Goal: Task Accomplishment & Management: Manage account settings

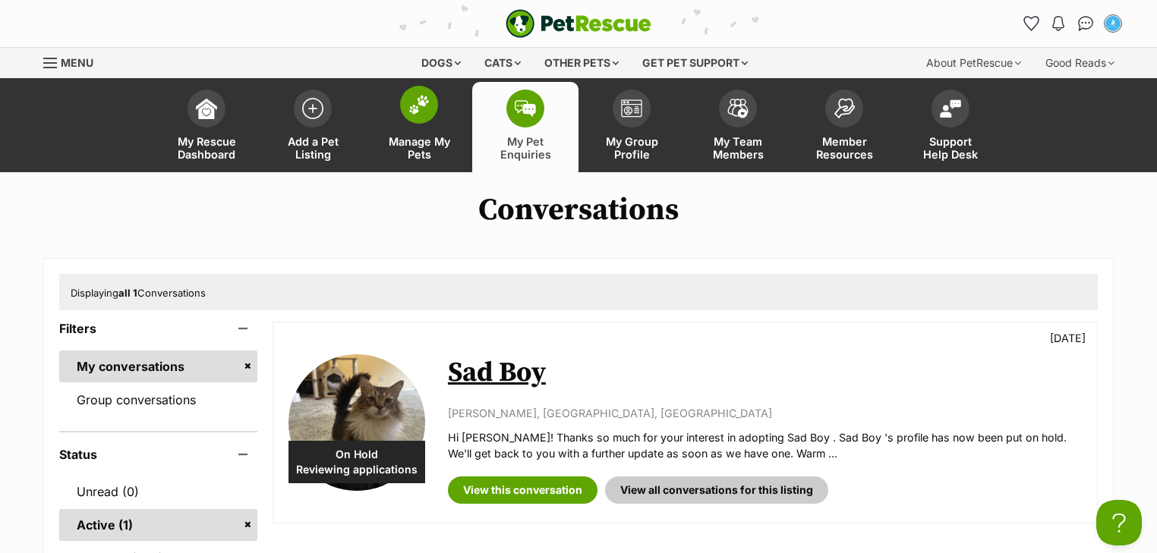
click at [425, 121] on span at bounding box center [419, 105] width 38 height 38
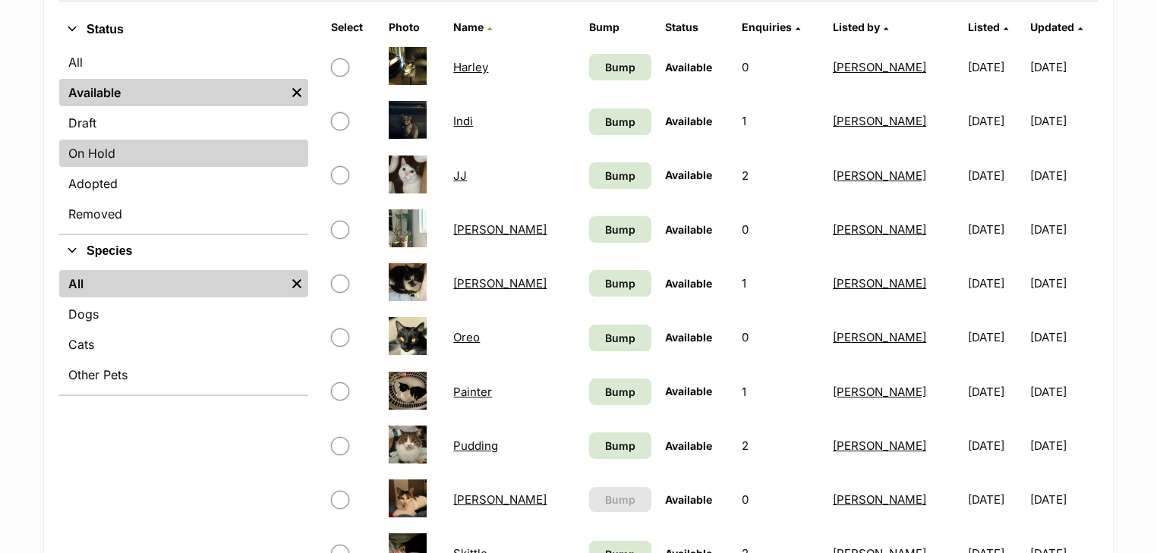
click at [138, 164] on link "On Hold" at bounding box center [183, 153] width 249 height 27
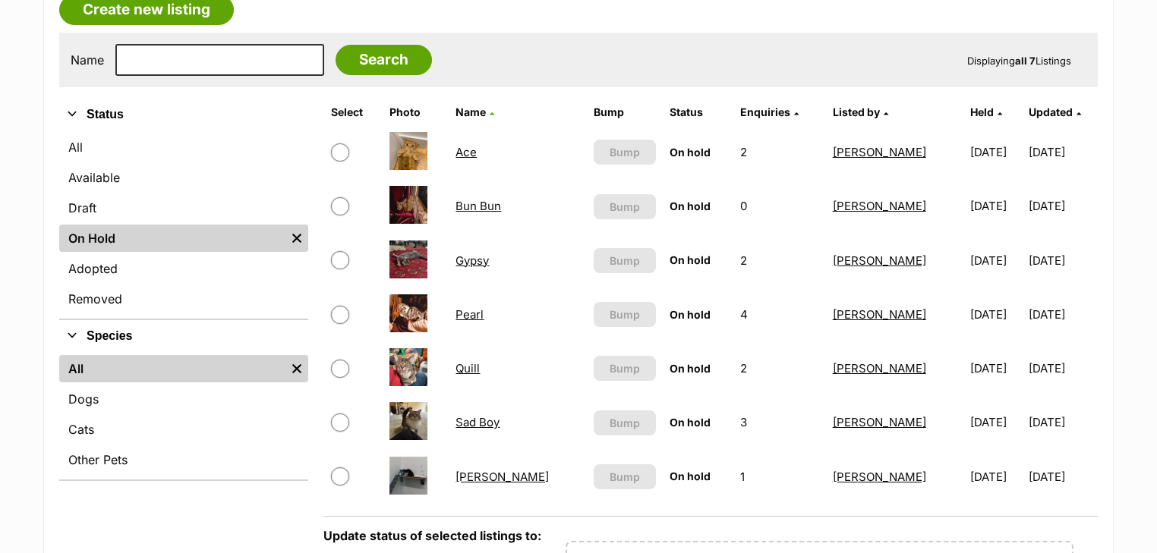
scroll to position [364, 0]
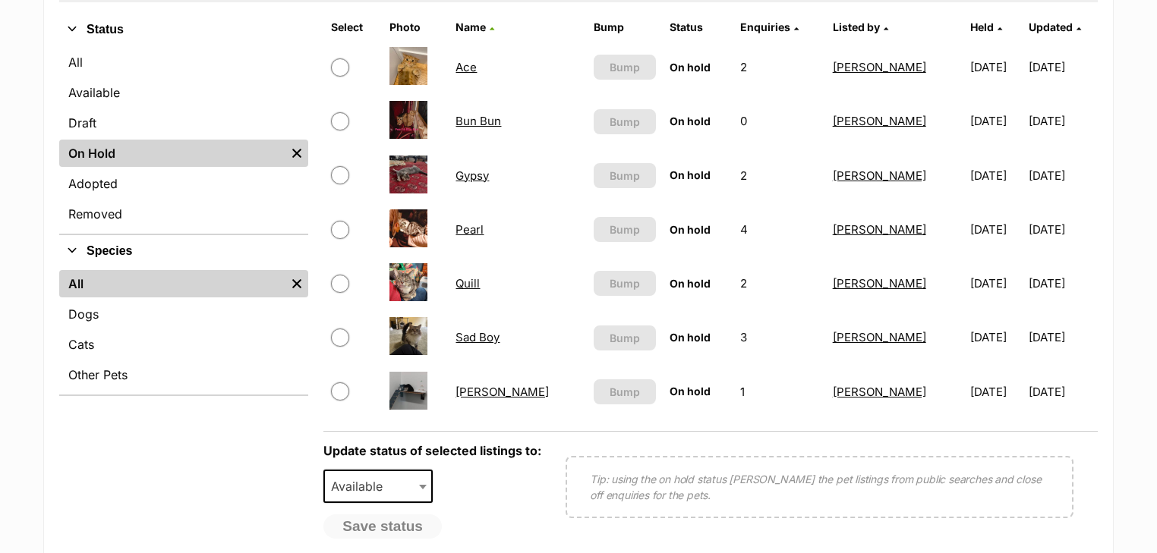
click at [498, 337] on link "Sad Boy" at bounding box center [477, 337] width 44 height 14
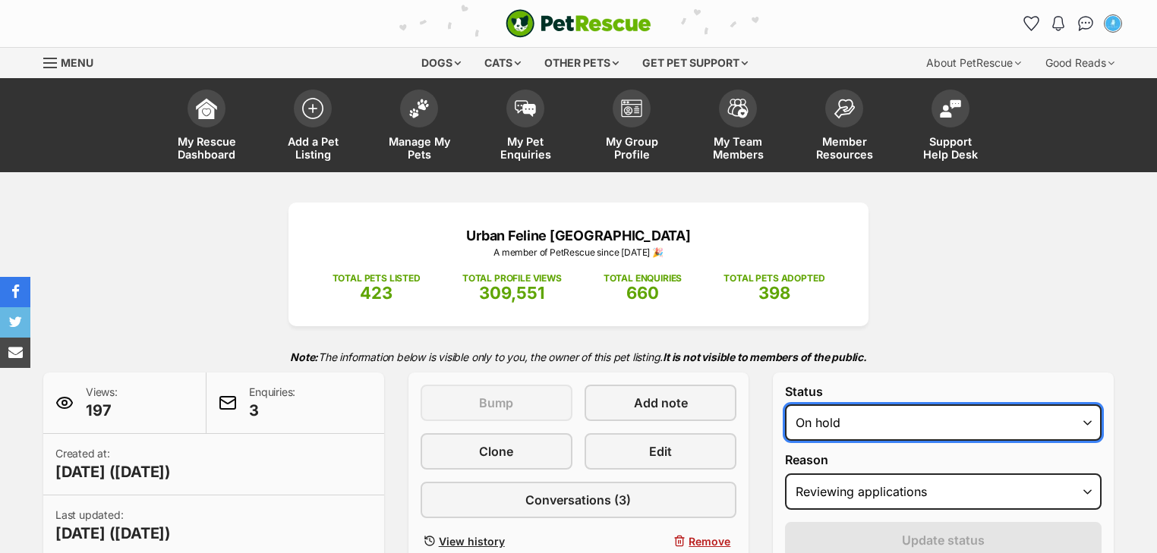
click at [878, 412] on select "Draft - not available as listing has enquires Available On hold Adopted" at bounding box center [943, 423] width 317 height 36
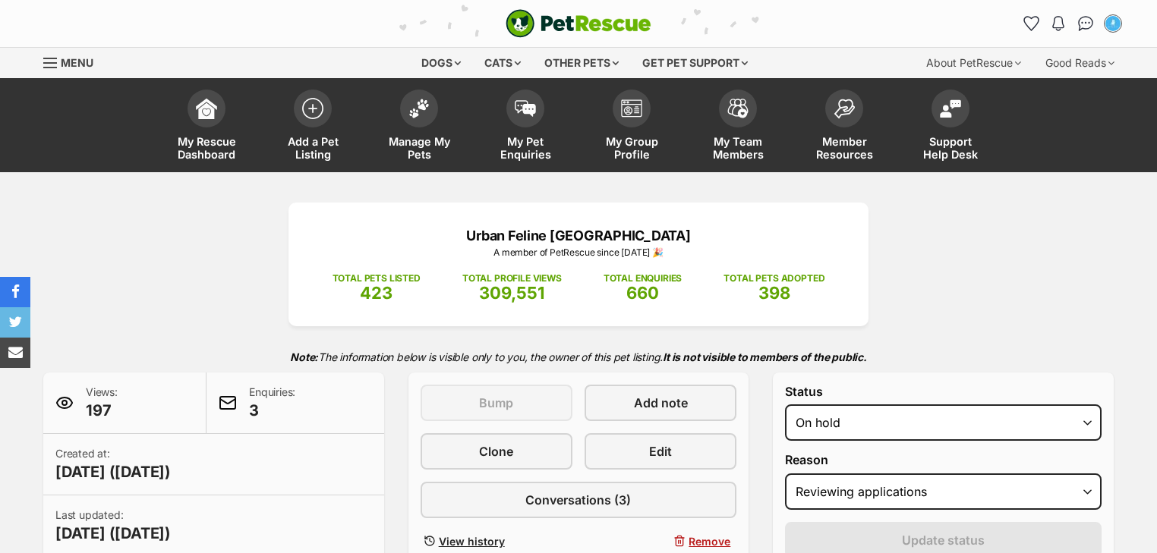
select select "active"
click at [785, 405] on select "Draft - not available as listing has enquires Available On hold Adopted" at bounding box center [943, 423] width 317 height 36
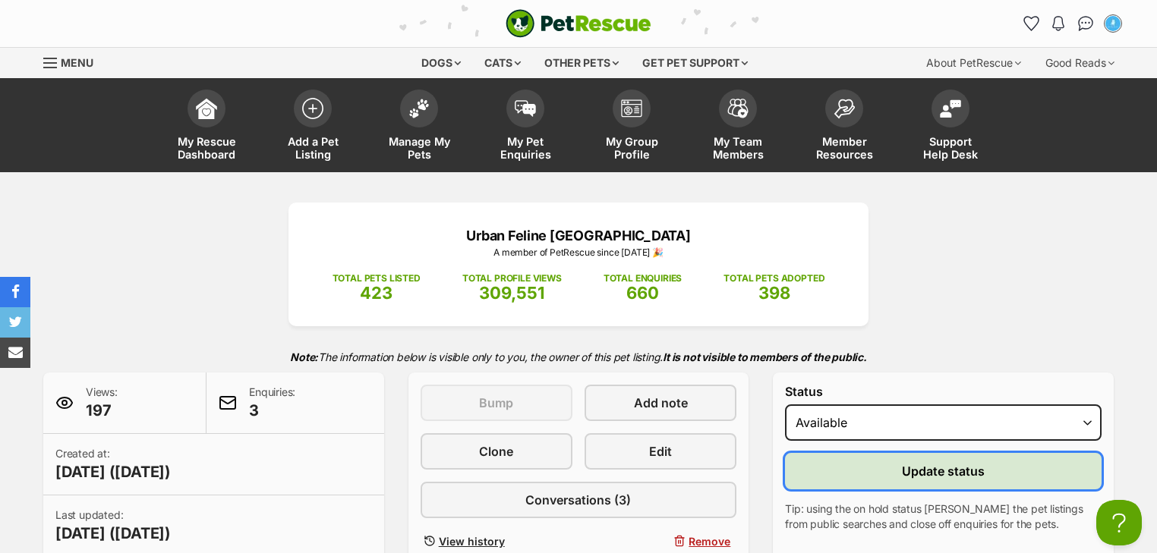
click at [860, 471] on button "Update status" at bounding box center [943, 471] width 317 height 36
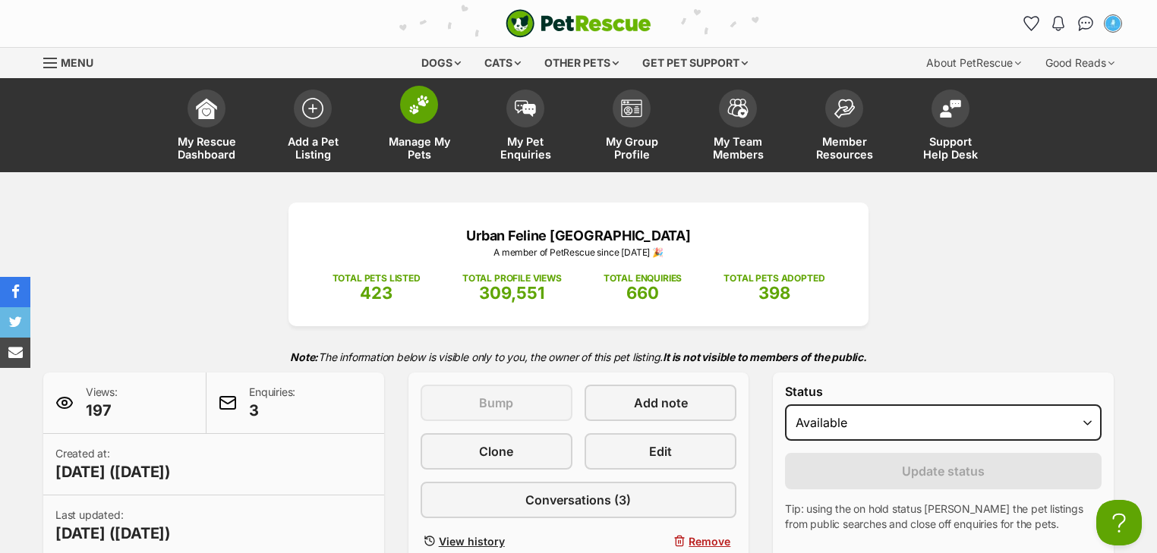
click at [405, 123] on link "Manage My Pets" at bounding box center [419, 127] width 106 height 90
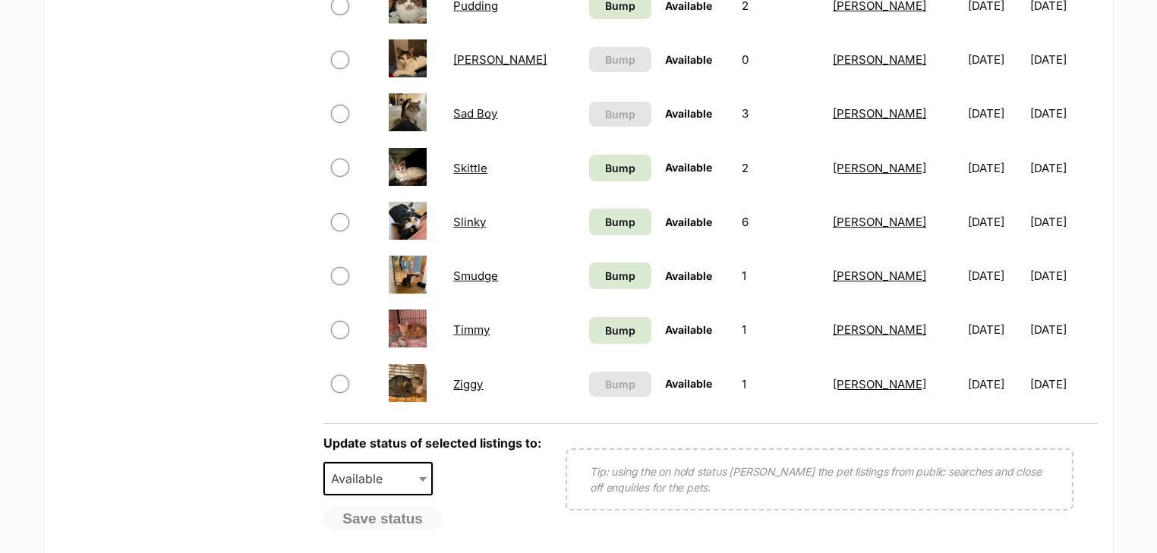
scroll to position [729, 0]
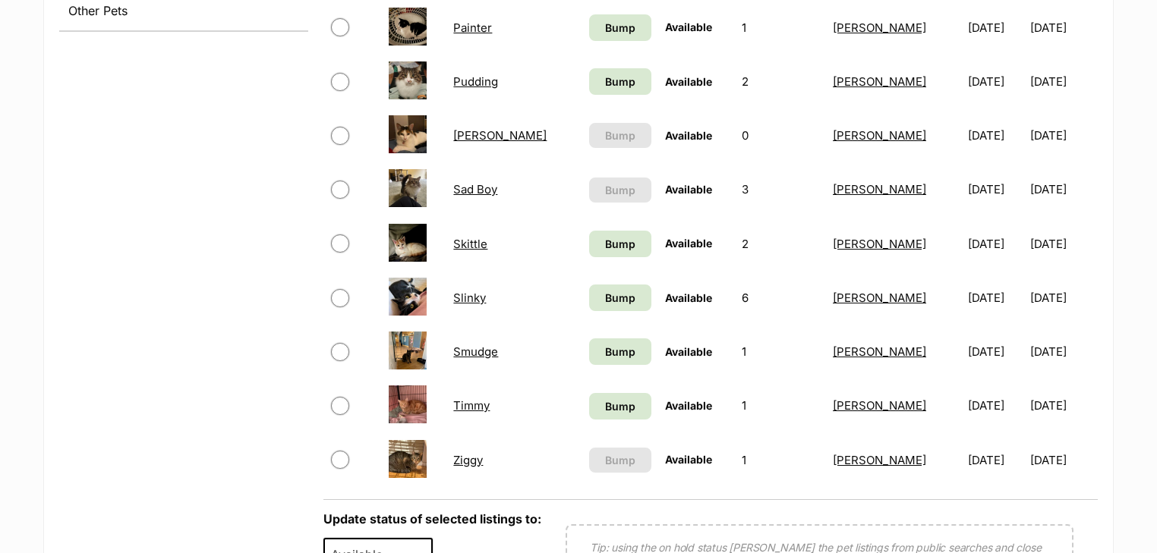
click at [481, 76] on link "Pudding" at bounding box center [475, 81] width 45 height 14
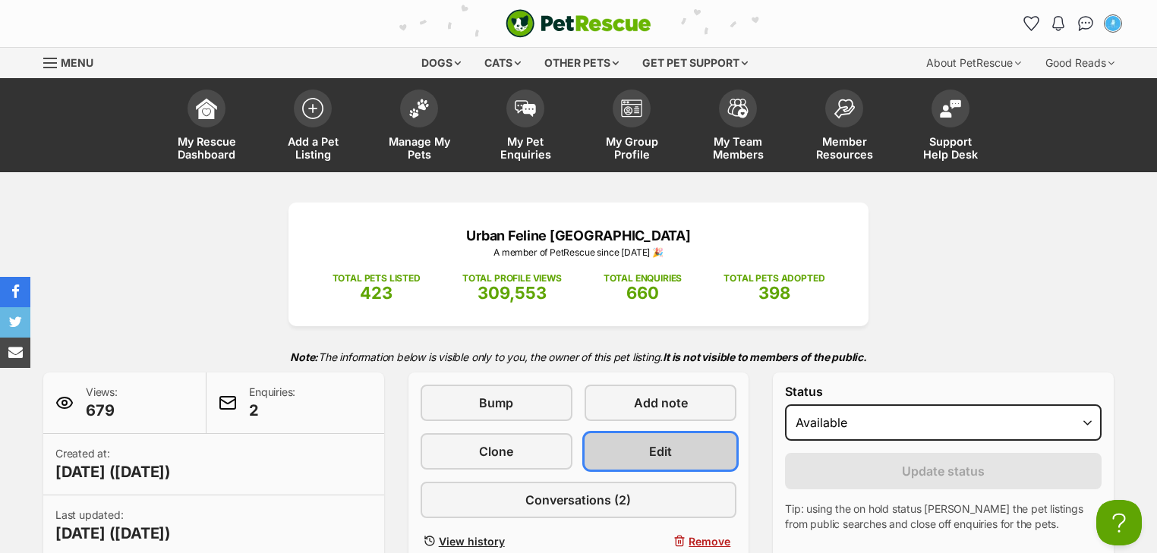
click at [690, 440] on link "Edit" at bounding box center [661, 451] width 152 height 36
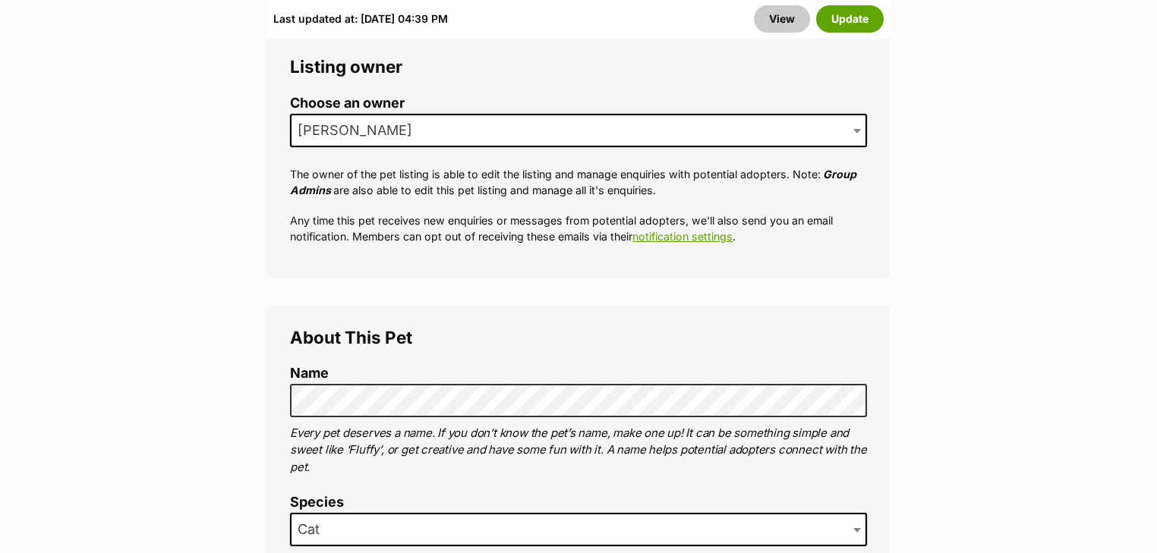
scroll to position [729, 0]
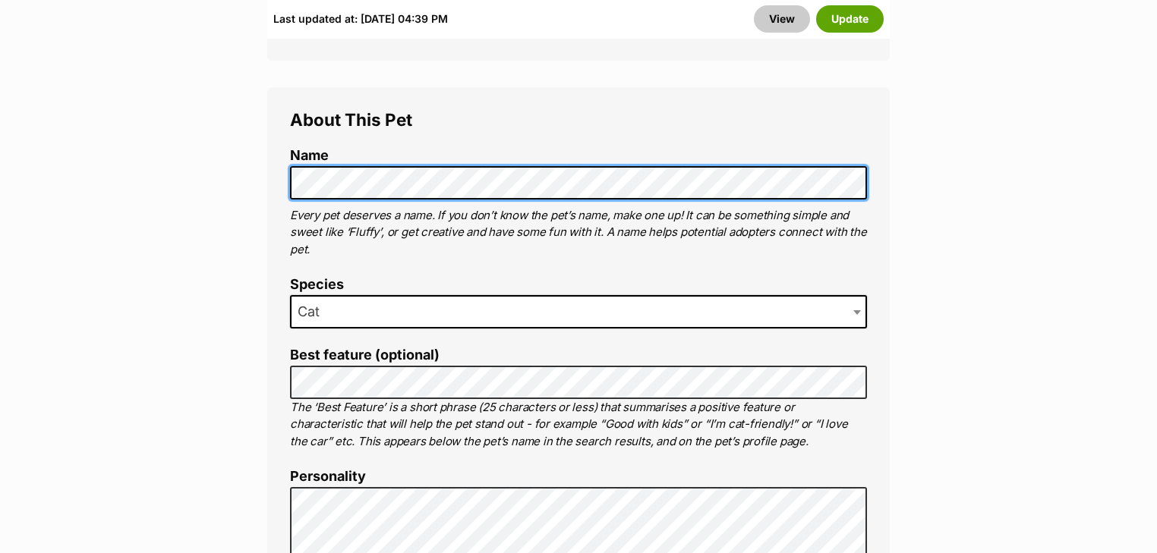
scroll to position [972, 0]
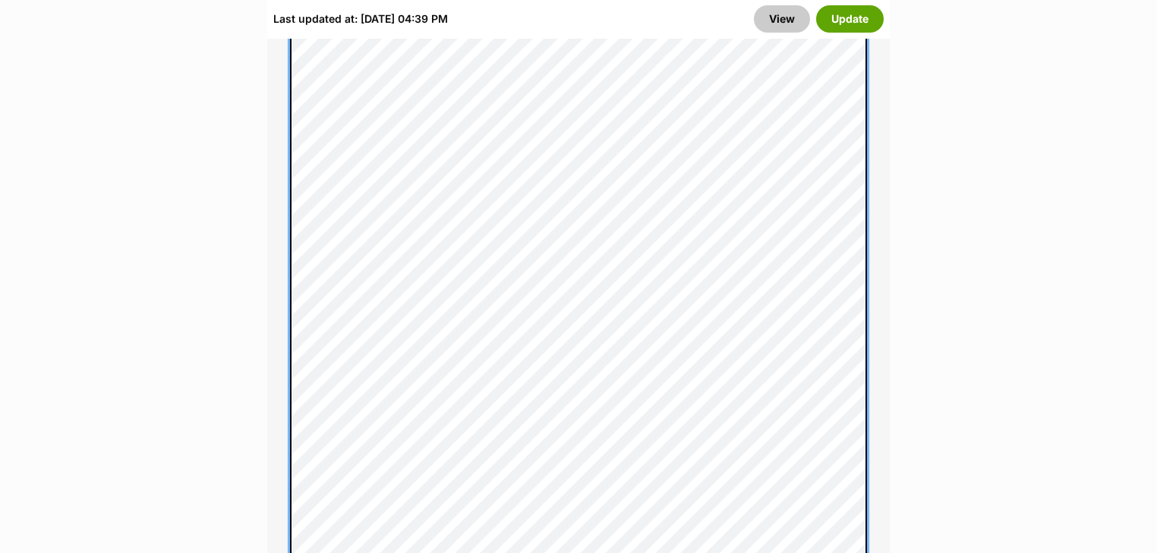
scroll to position [1215, 0]
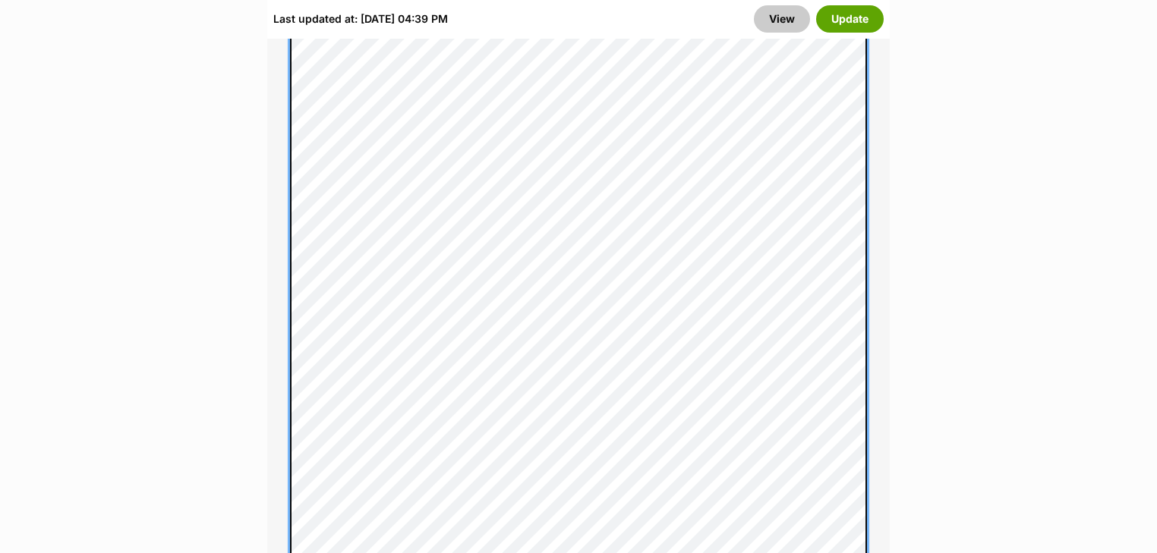
scroll to position [1518, 0]
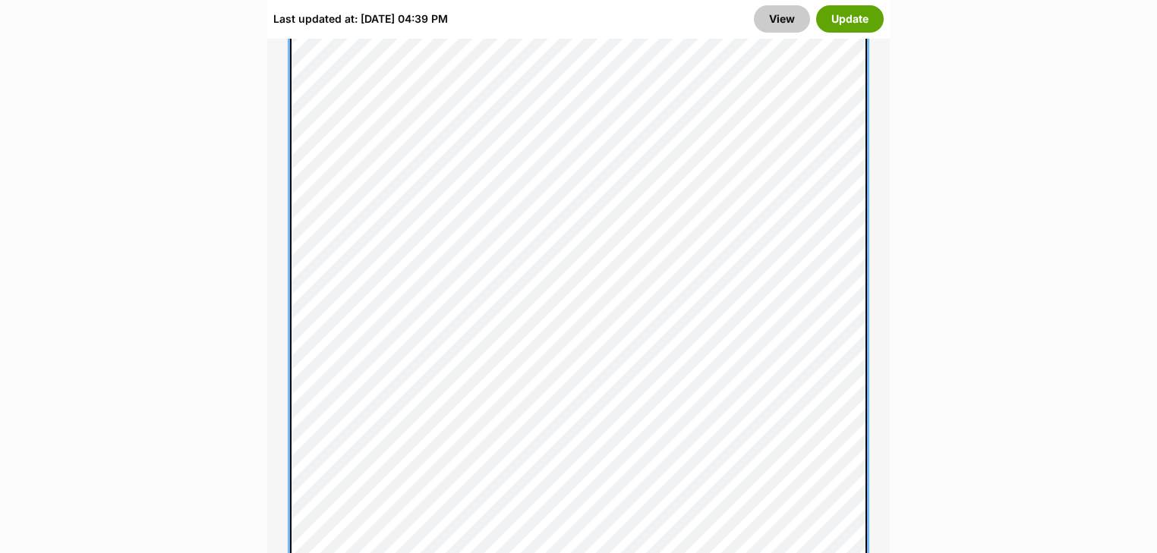
click at [285, 249] on div "About This Pet Name Henlo there, it looks like you might be using the pet name …" at bounding box center [578, 301] width 622 height 2511
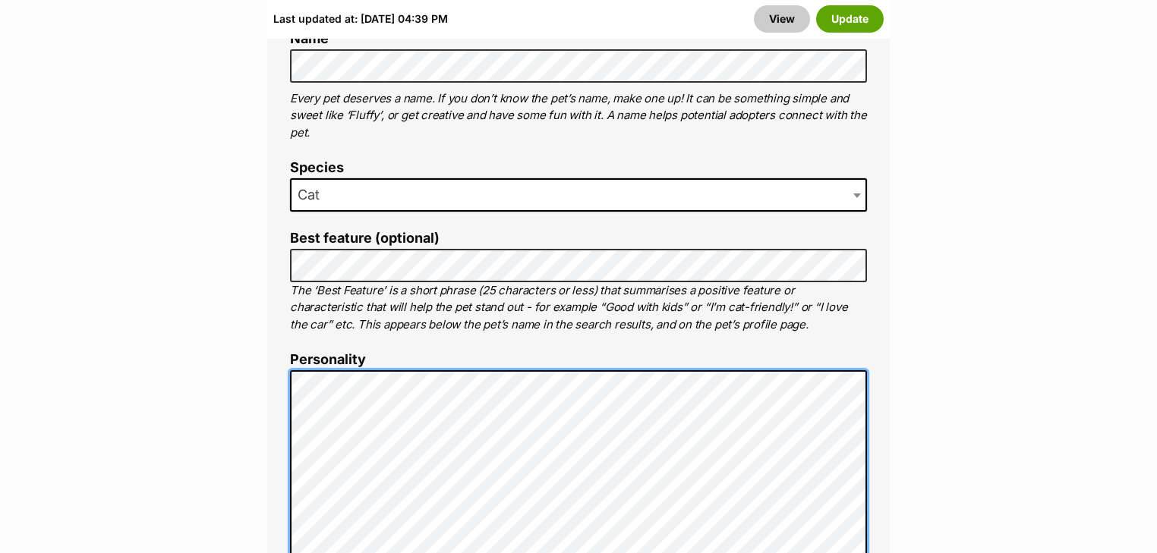
scroll to position [698, 0]
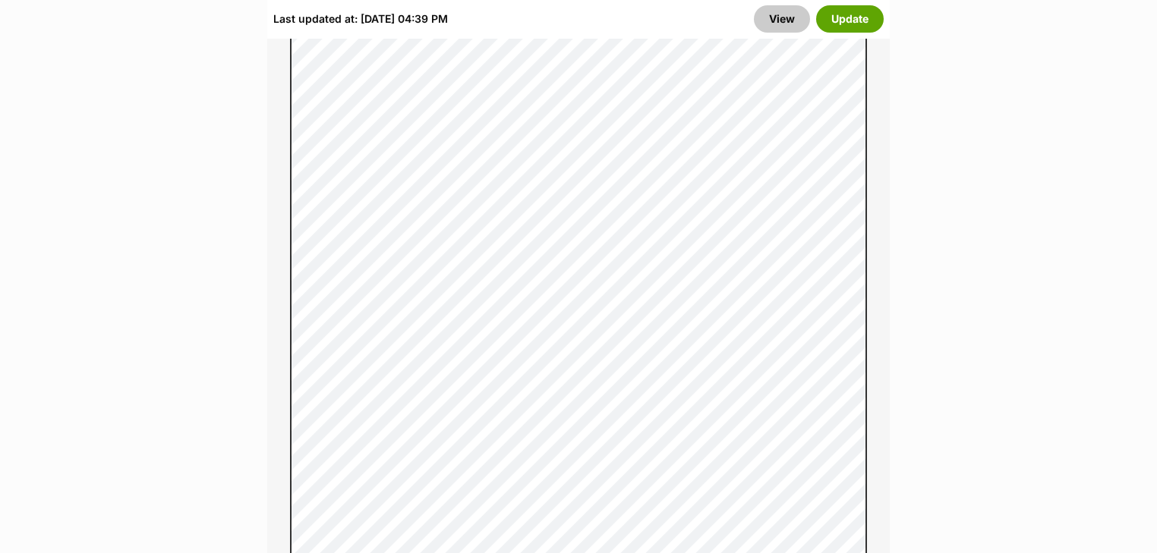
scroll to position [1913, 0]
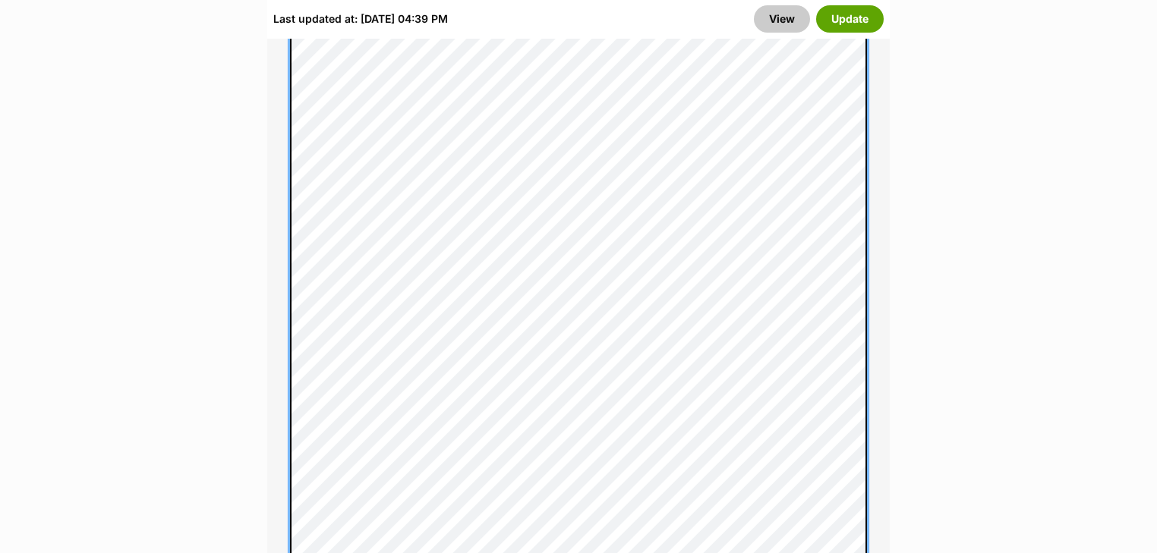
click at [285, 188] on div "About This Pet Name Henlo there, it looks like you might be using the pet name …" at bounding box center [578, 240] width 622 height 2511
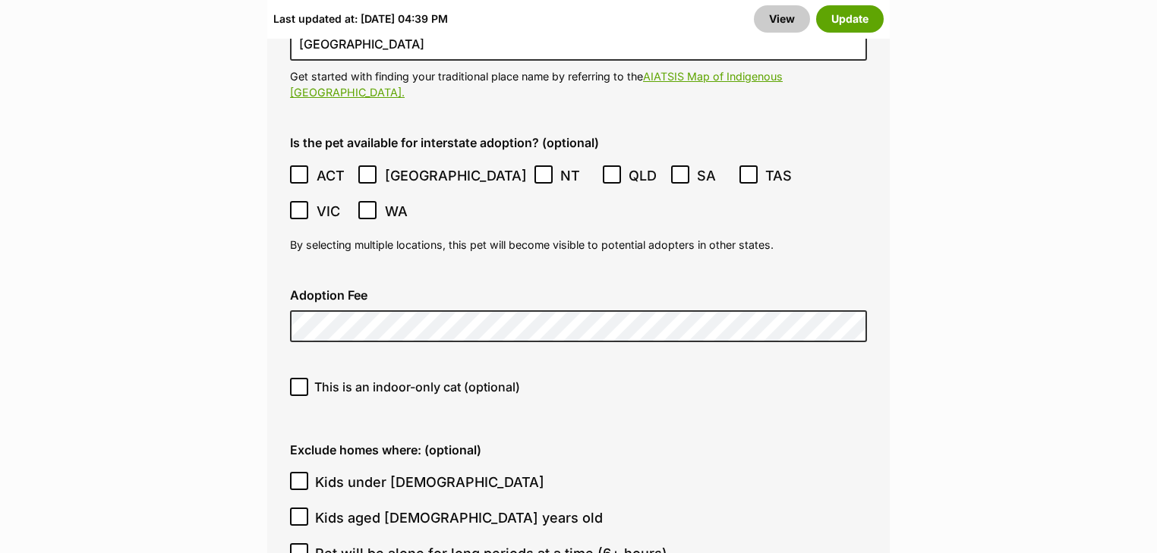
scroll to position [5557, 0]
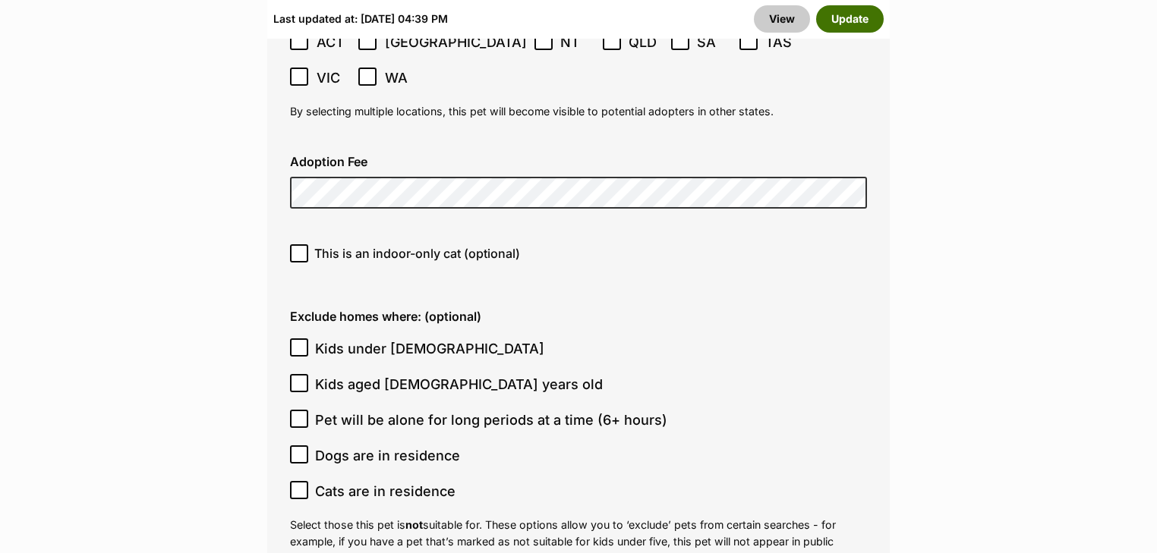
click at [828, 18] on button "Update" at bounding box center [850, 18] width 68 height 27
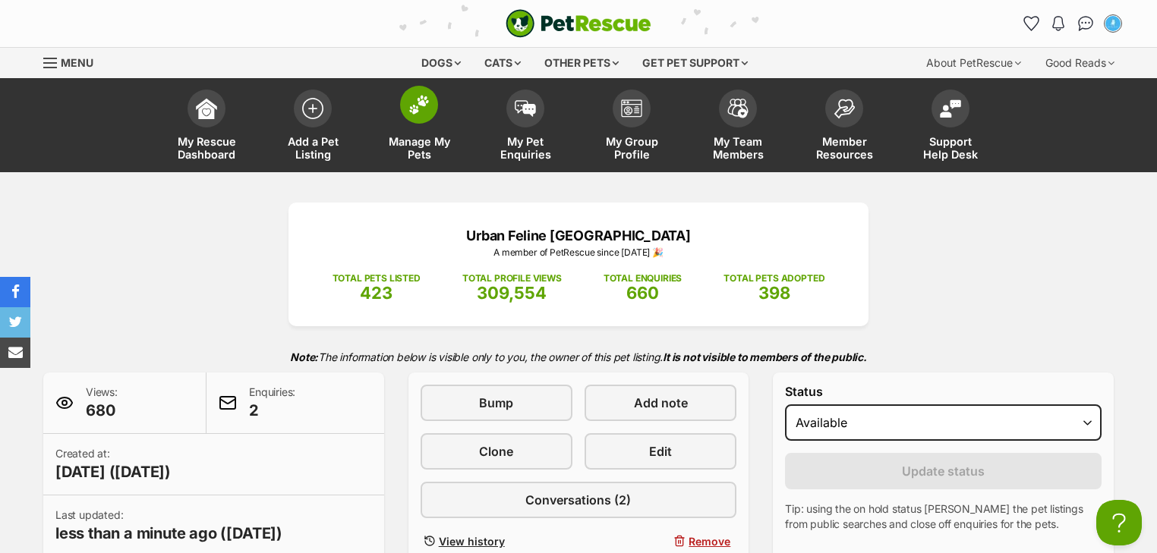
click at [413, 124] on link "Manage My Pets" at bounding box center [419, 127] width 106 height 90
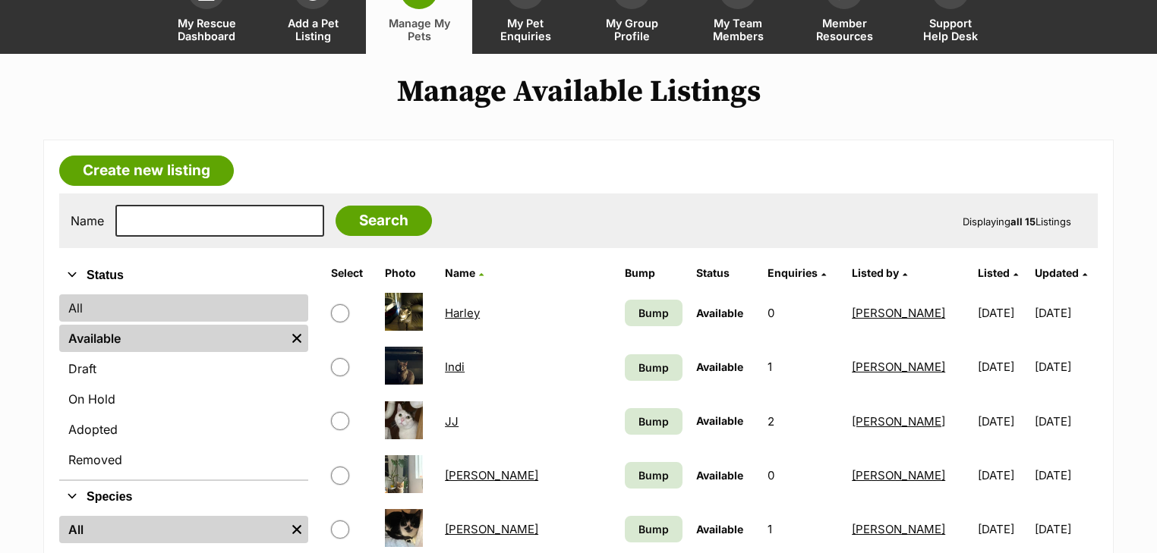
scroll to position [61, 0]
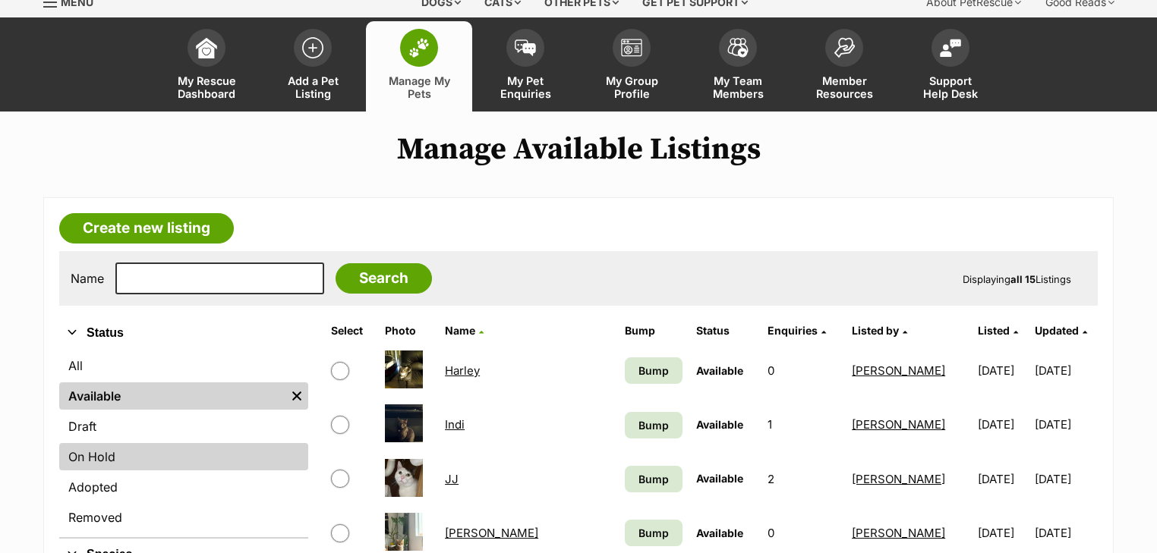
click at [140, 459] on link "On Hold" at bounding box center [183, 456] width 249 height 27
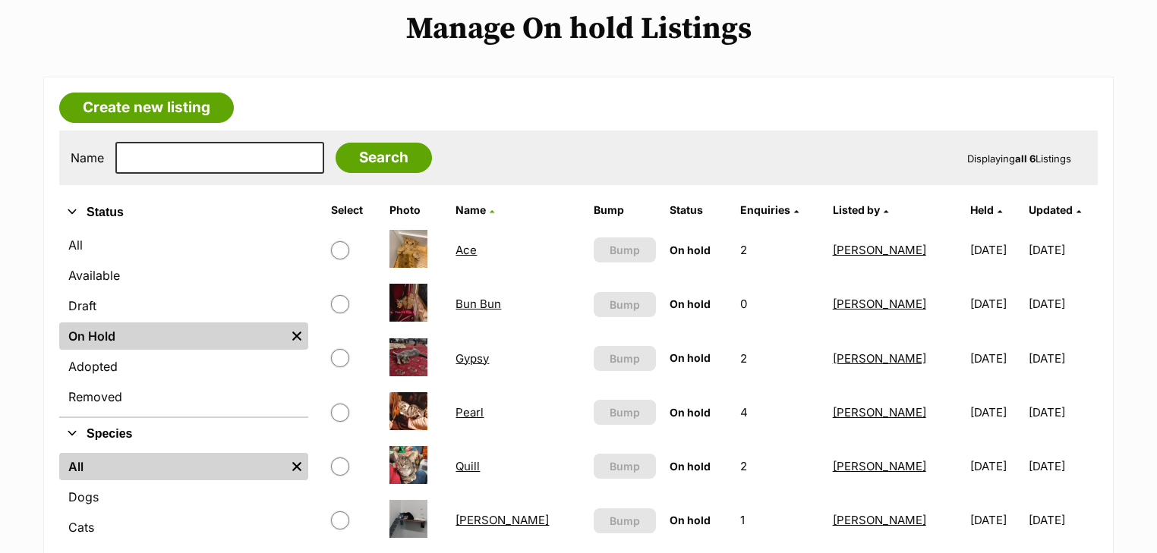
scroll to position [182, 0]
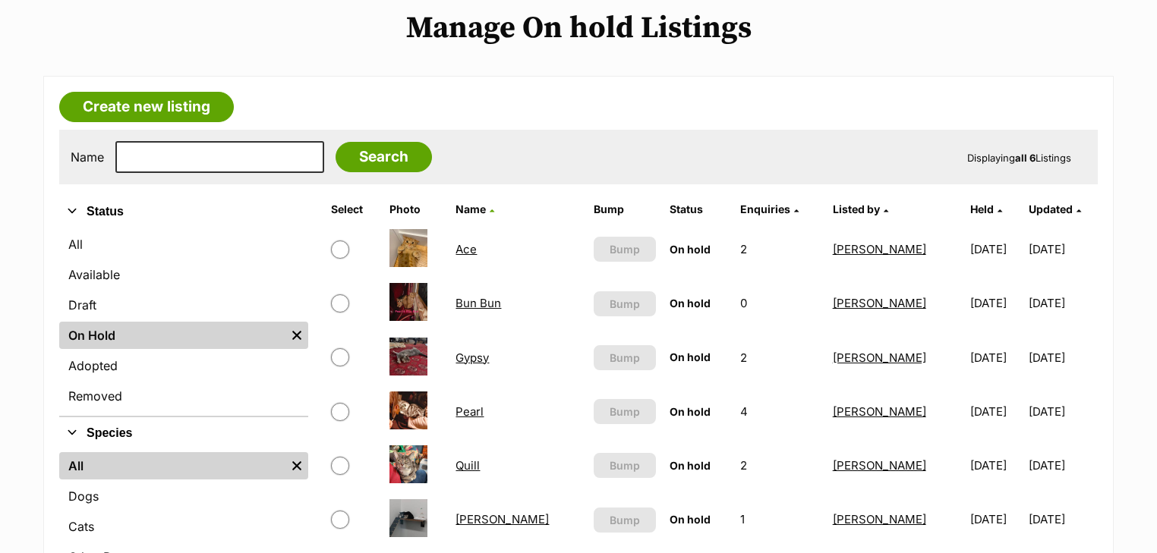
click at [470, 244] on link "Ace" at bounding box center [465, 249] width 21 height 14
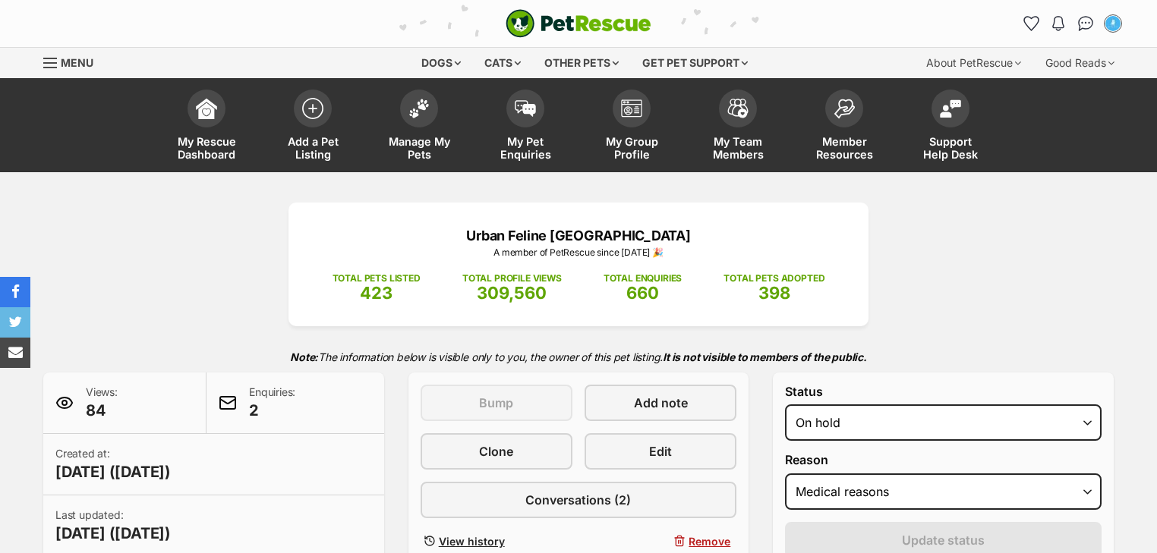
select select "medical"
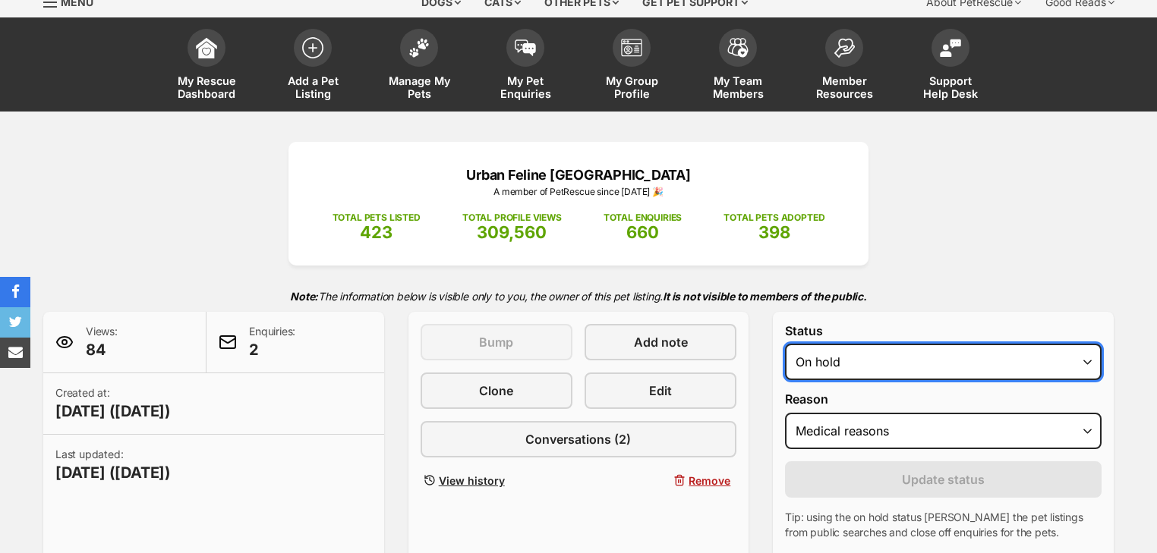
click at [908, 364] on select "Draft - not available as listing has enquires Available On hold Adopted" at bounding box center [943, 362] width 317 height 36
select select "active"
click at [785, 344] on select "Draft - not available as listing has enquires Available On hold Adopted" at bounding box center [943, 362] width 317 height 36
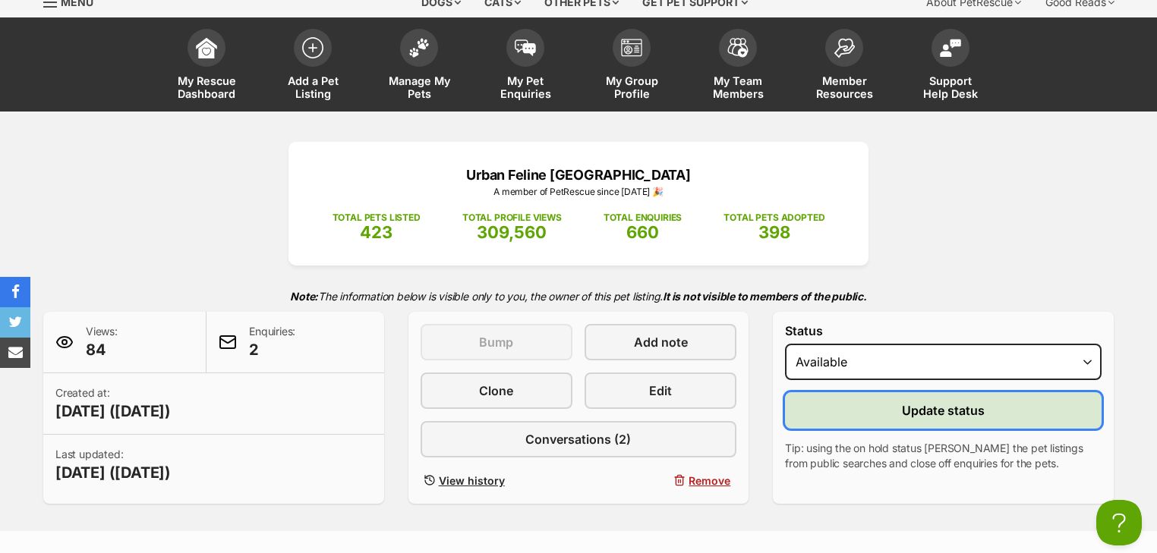
click at [893, 411] on button "Update status" at bounding box center [943, 410] width 317 height 36
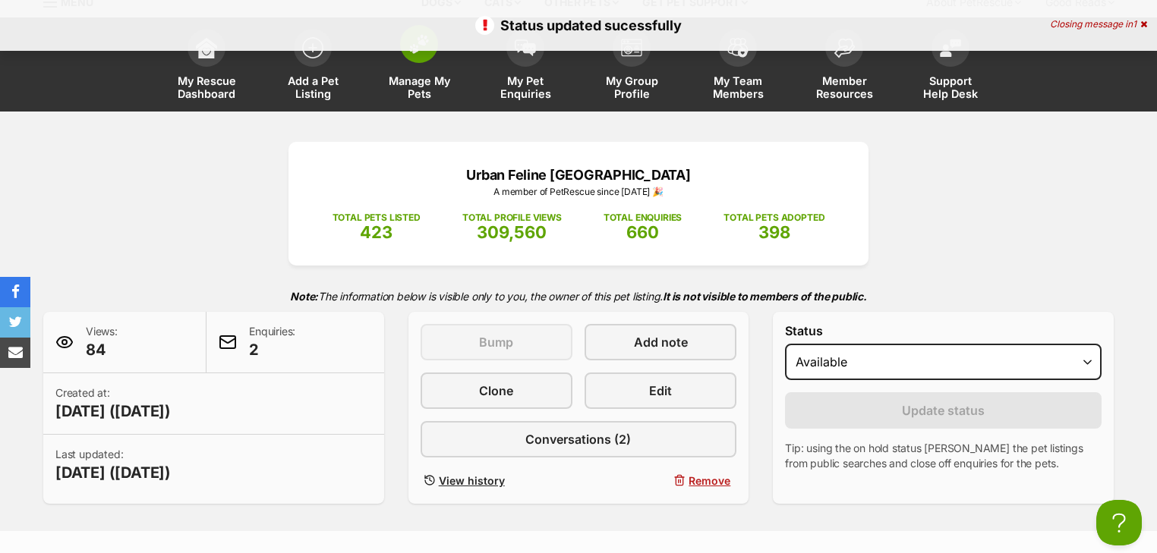
click at [433, 84] on span "Manage My Pets" at bounding box center [419, 87] width 68 height 26
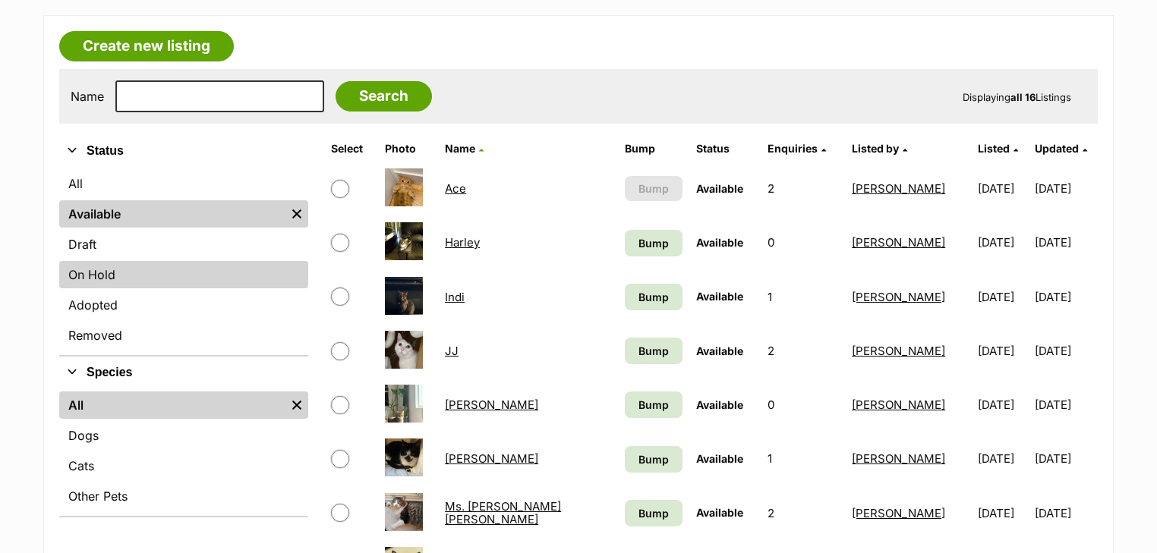
click at [76, 281] on link "On Hold" at bounding box center [183, 274] width 249 height 27
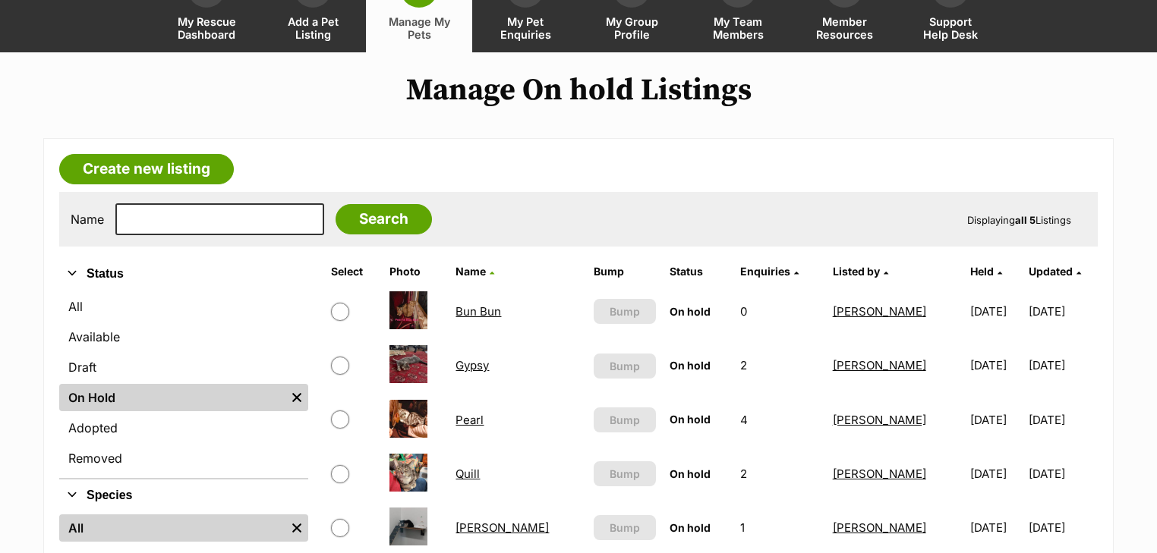
scroll to position [304, 0]
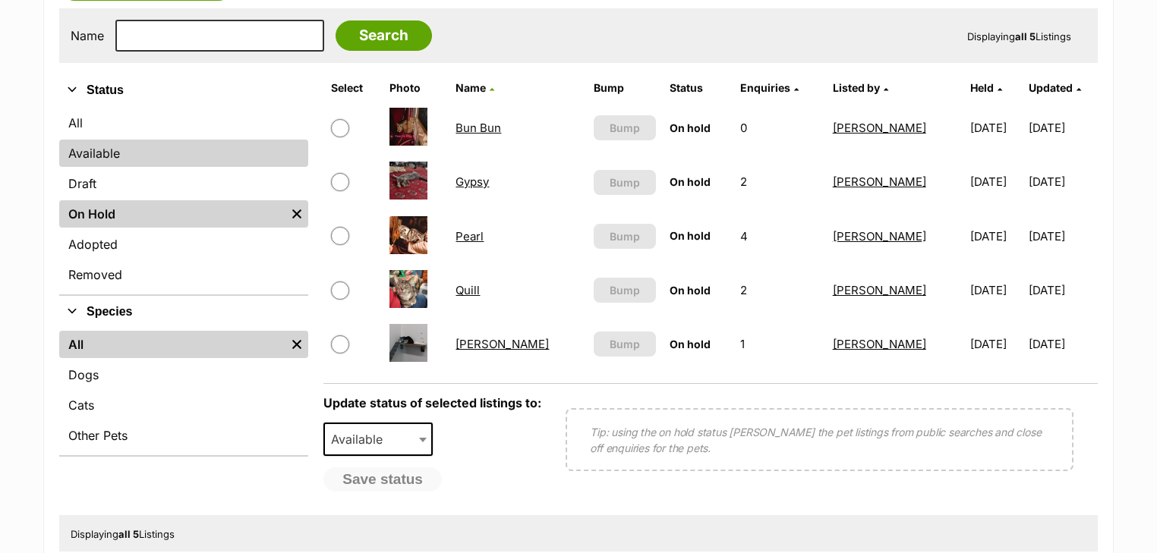
drag, startPoint x: 130, startPoint y: 152, endPoint x: 145, endPoint y: 158, distance: 16.4
click at [130, 152] on link "Available" at bounding box center [183, 153] width 249 height 27
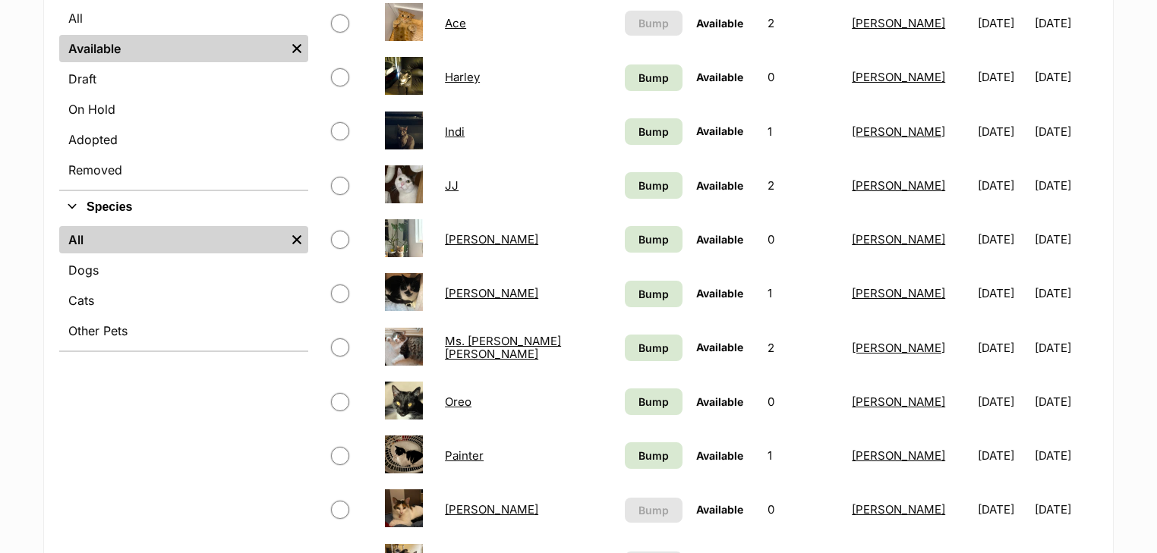
scroll to position [547, 0]
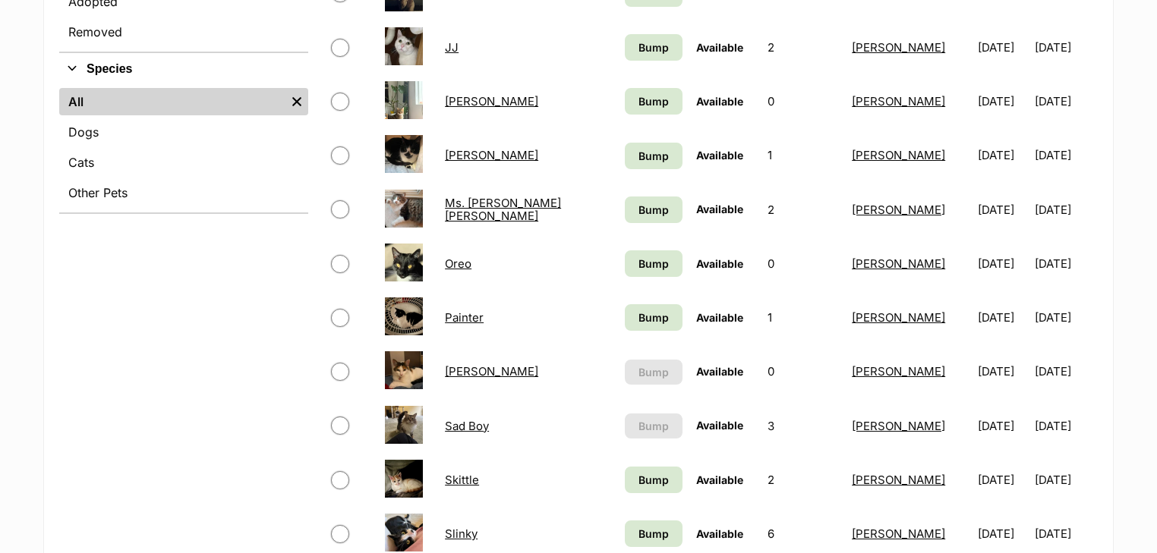
click at [490, 210] on link "Ms. [PERSON_NAME] [PERSON_NAME]" at bounding box center [503, 209] width 116 height 27
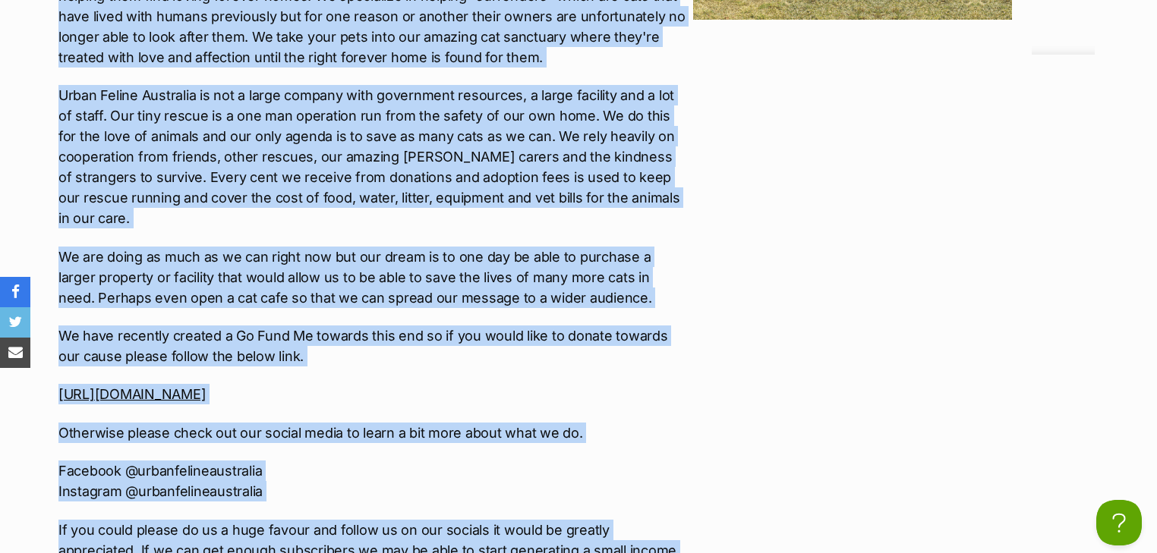
scroll to position [2907, 0]
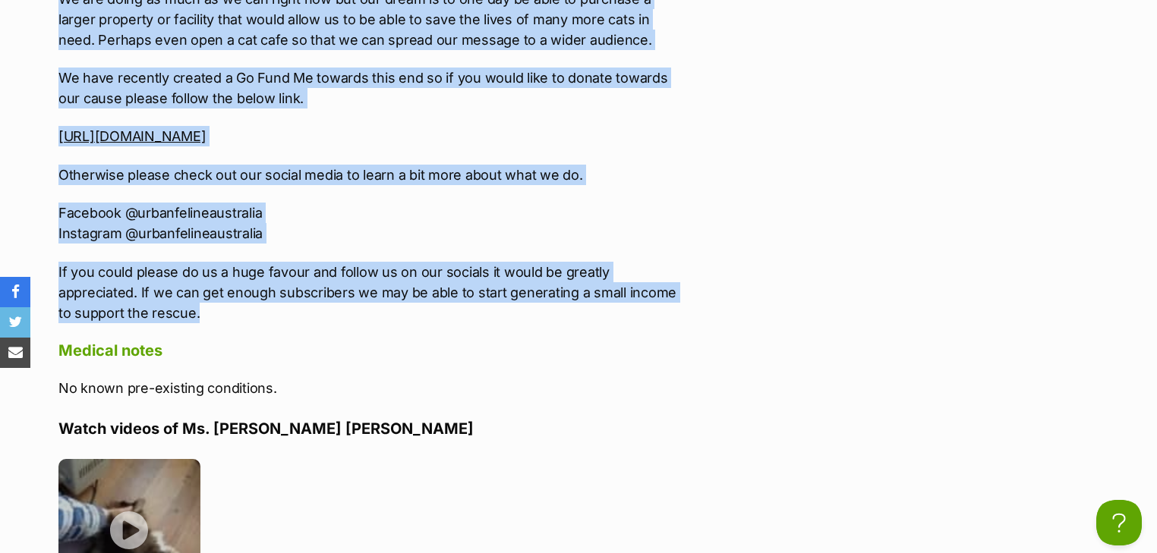
drag, startPoint x: 54, startPoint y: 120, endPoint x: 396, endPoint y: 222, distance: 356.4
copy div "***WE'RE ALWAYS ON THE LOOKOUT FOR [PERSON_NAME] CARERS TO HELP US OUT SO IF YO…"
